Goal: Task Accomplishment & Management: Use online tool/utility

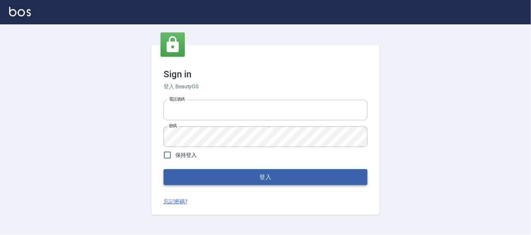
type input "0227605235"
click at [236, 180] on button "登入" at bounding box center [266, 177] width 204 height 16
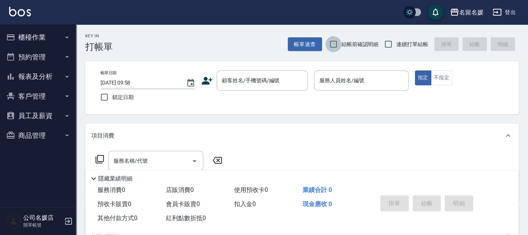
click at [332, 42] on input "結帳前確認明細" at bounding box center [333, 44] width 16 height 16
checkbox input "true"
click at [388, 43] on input "連續打單結帳" at bounding box center [388, 44] width 16 height 16
checkbox input "true"
click at [105, 97] on input "鎖定日期" at bounding box center [104, 97] width 16 height 16
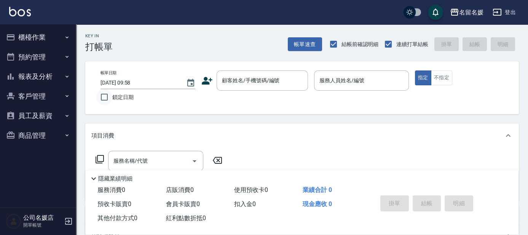
checkbox input "true"
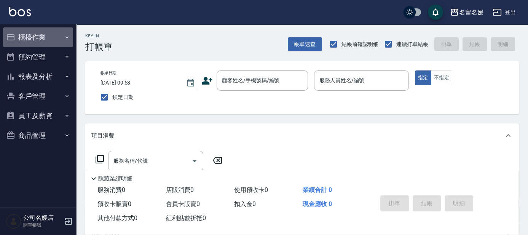
click at [38, 35] on button "櫃檯作業" at bounding box center [38, 37] width 70 height 20
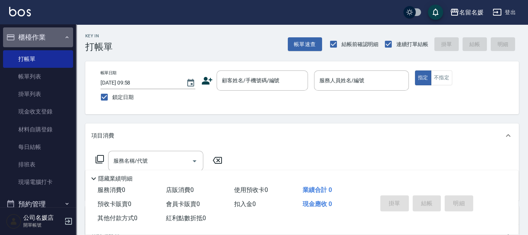
click at [38, 36] on button "櫃檯作業" at bounding box center [38, 37] width 70 height 20
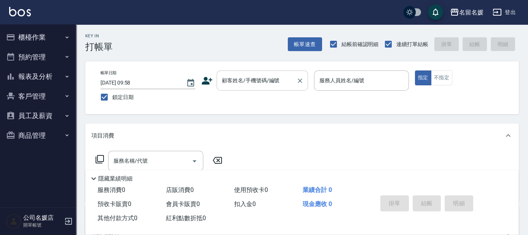
click at [240, 87] on div "顧客姓名/手機號碼/編號" at bounding box center [261, 80] width 91 height 20
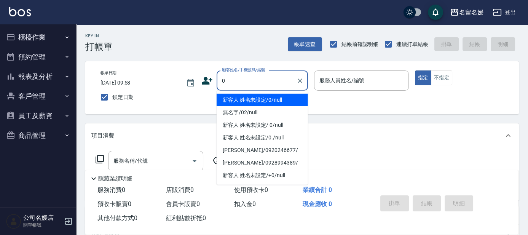
type input "0"
type input "1"
type input "新客人 姓名未設定/0/null"
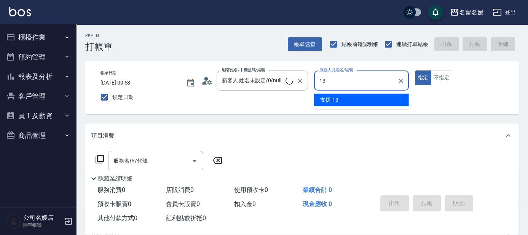
type input "13"
type button "true"
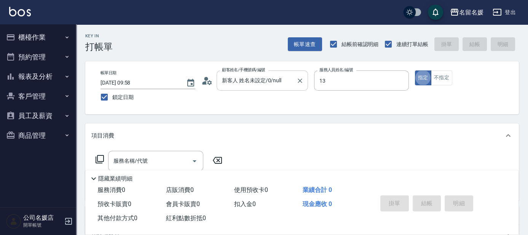
type input "支援-13"
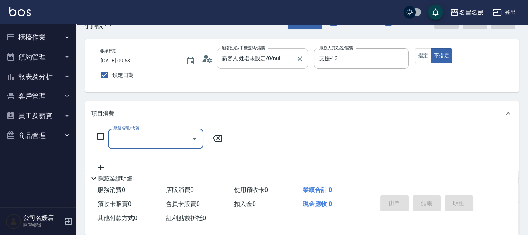
scroll to position [34, 0]
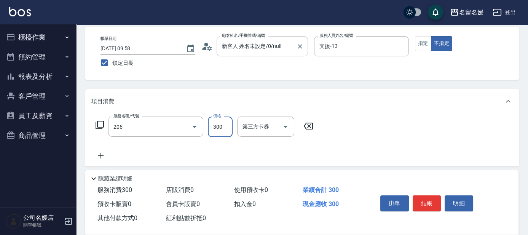
type input "洗髮[300](206)"
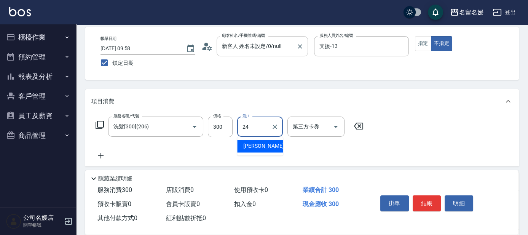
type input "[PERSON_NAME]-24"
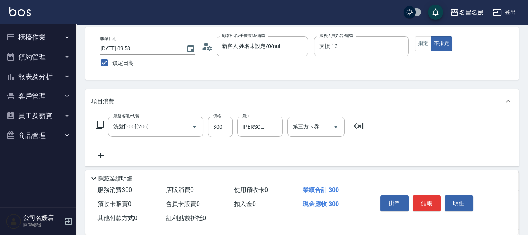
click at [257, 82] on div "Key In 打帳單 帳單速查 結帳前確認明細 連續打單結帳 掛單 結帳 明細 帳單日期 [DATE] 09:58 鎖定日期 顧客姓名/手機號碼/編號 新客人…" at bounding box center [301, 164] width 451 height 348
